Goal: Transaction & Acquisition: Purchase product/service

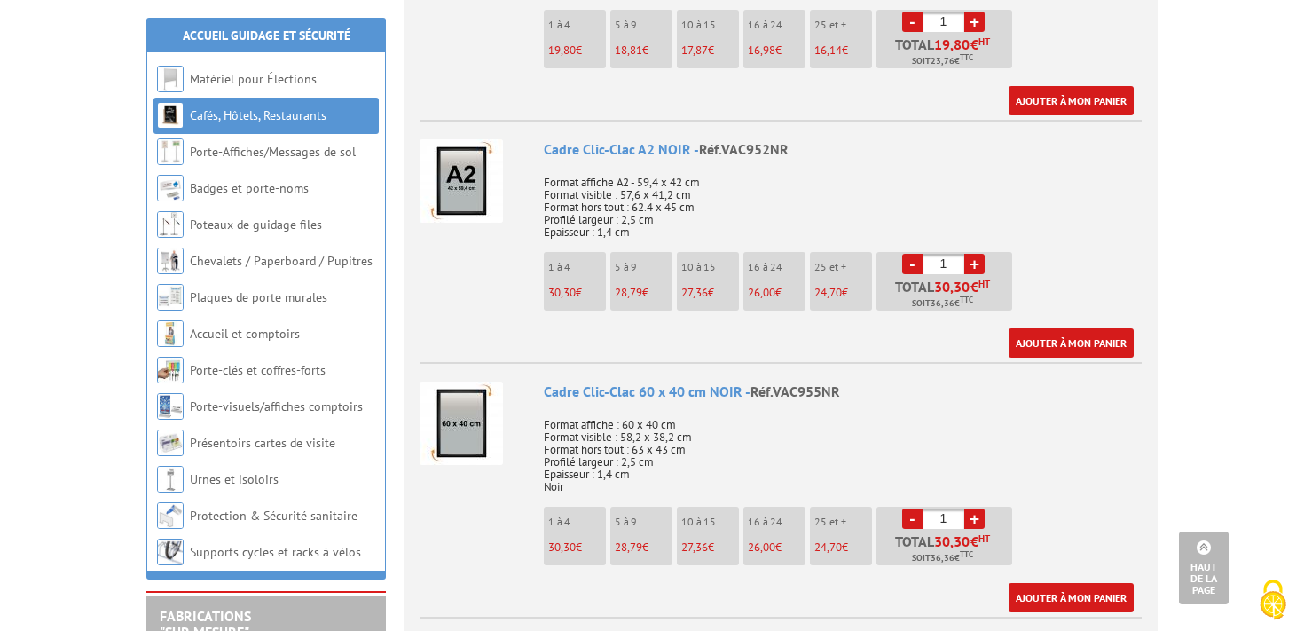
scroll to position [1229, 0]
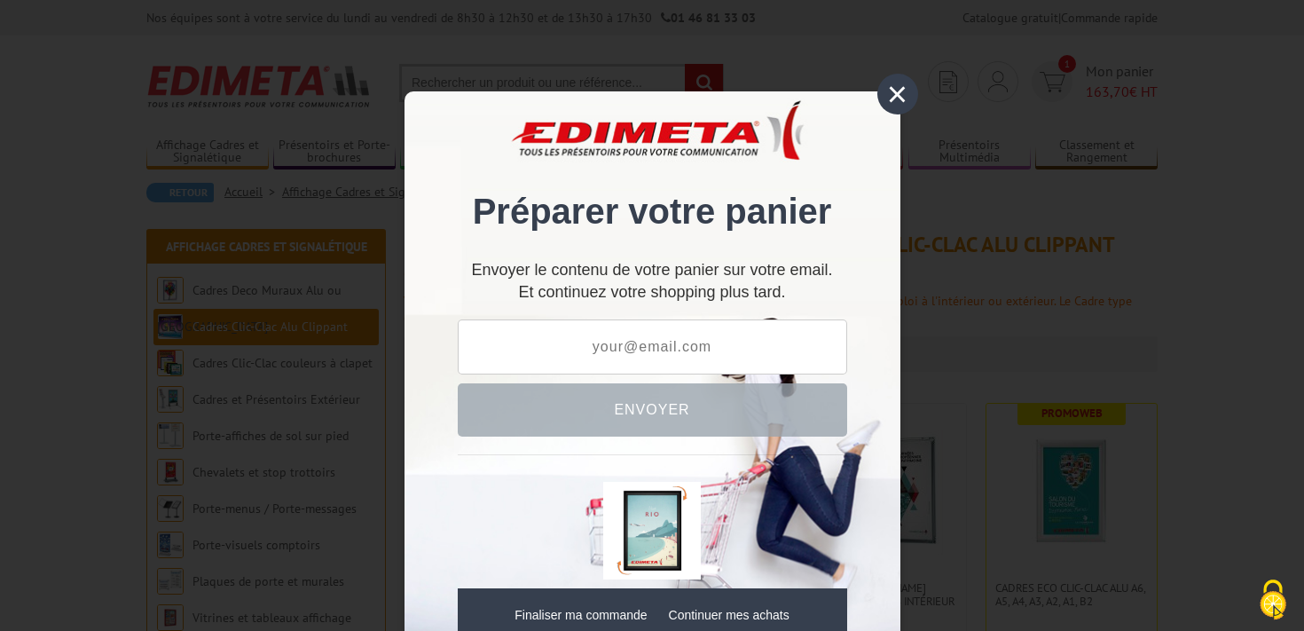
click at [918, 93] on div "× Préparer votre panier Envoyer le contenu de votre panier sur votre email. Et …" at bounding box center [652, 315] width 1304 height 631
click at [909, 94] on div "×" at bounding box center [898, 94] width 41 height 41
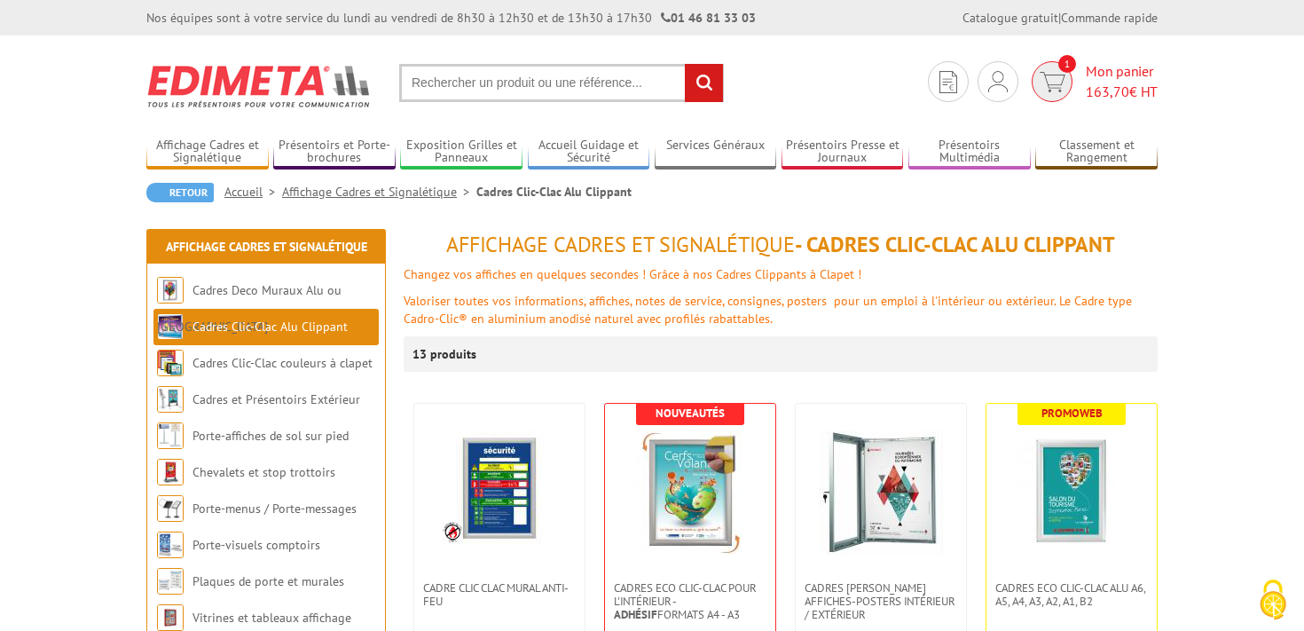
click at [1059, 82] on img at bounding box center [1053, 82] width 26 height 20
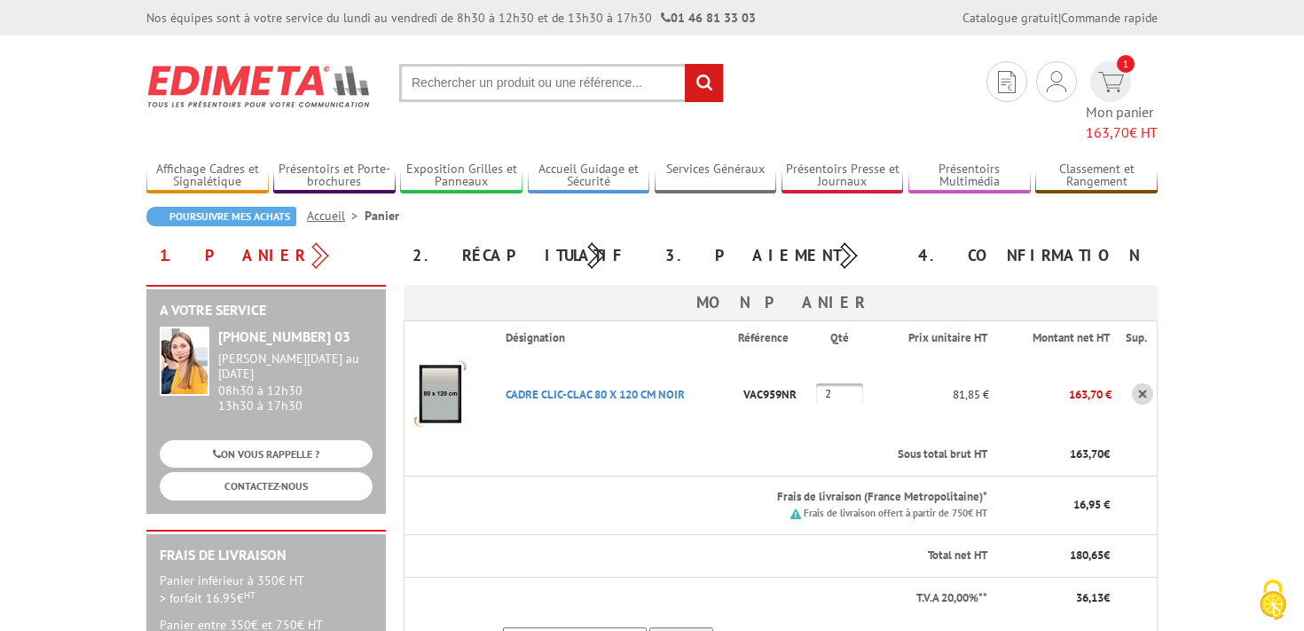
type input "[EMAIL_ADDRESS][DOMAIN_NAME]"
click at [524, 102] on section "Je me connecte Nouveau client ? Inscrivez-vous 1 Mon panier 163,70 € HT recherc…" at bounding box center [652, 88] width 1012 height 107
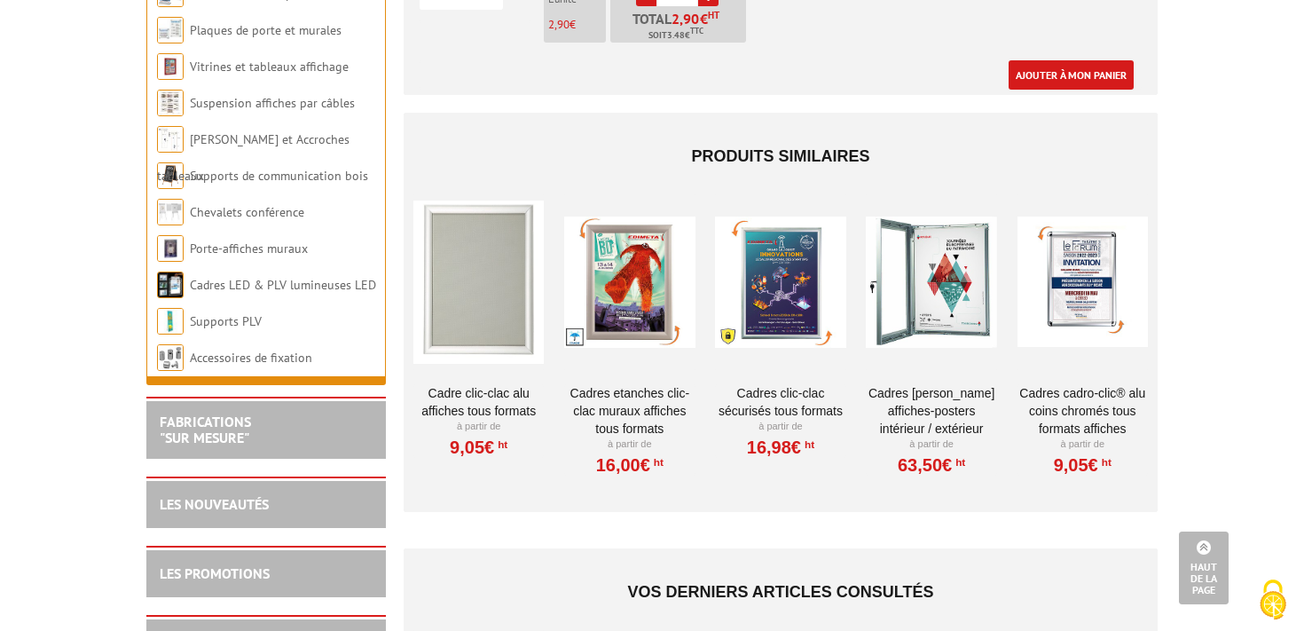
scroll to position [2506, 0]
